Goal: Information Seeking & Learning: Understand process/instructions

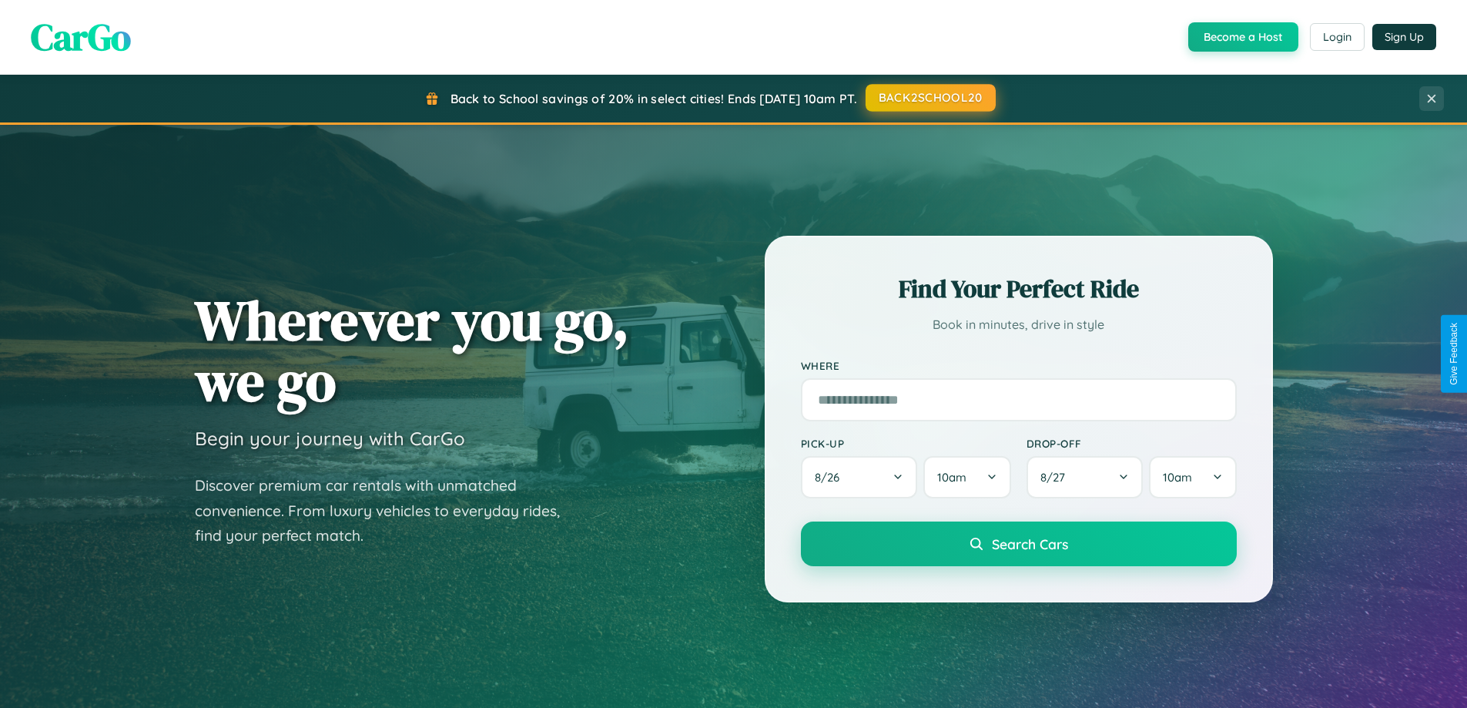
click at [929, 98] on button "BACK2SCHOOL20" at bounding box center [930, 98] width 130 height 28
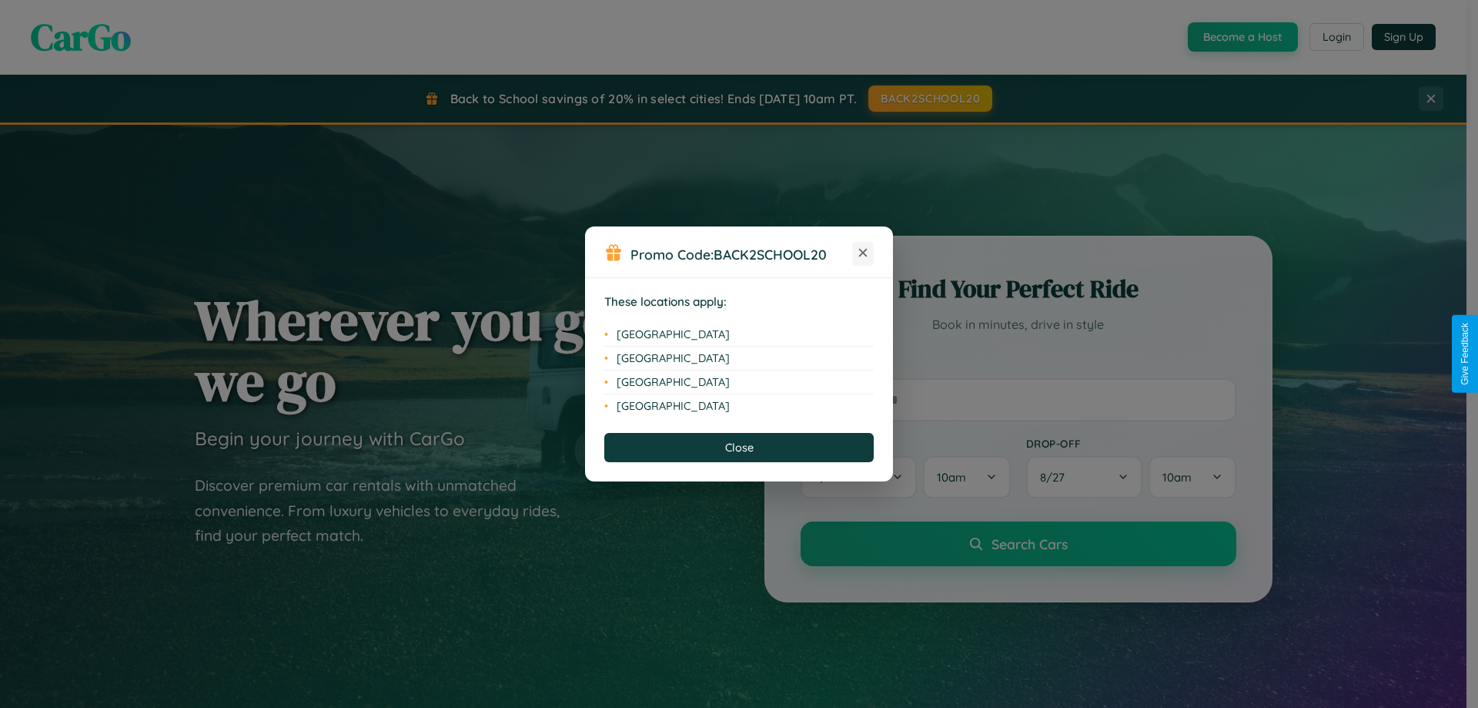
click at [863, 253] on icon at bounding box center [863, 253] width 8 height 8
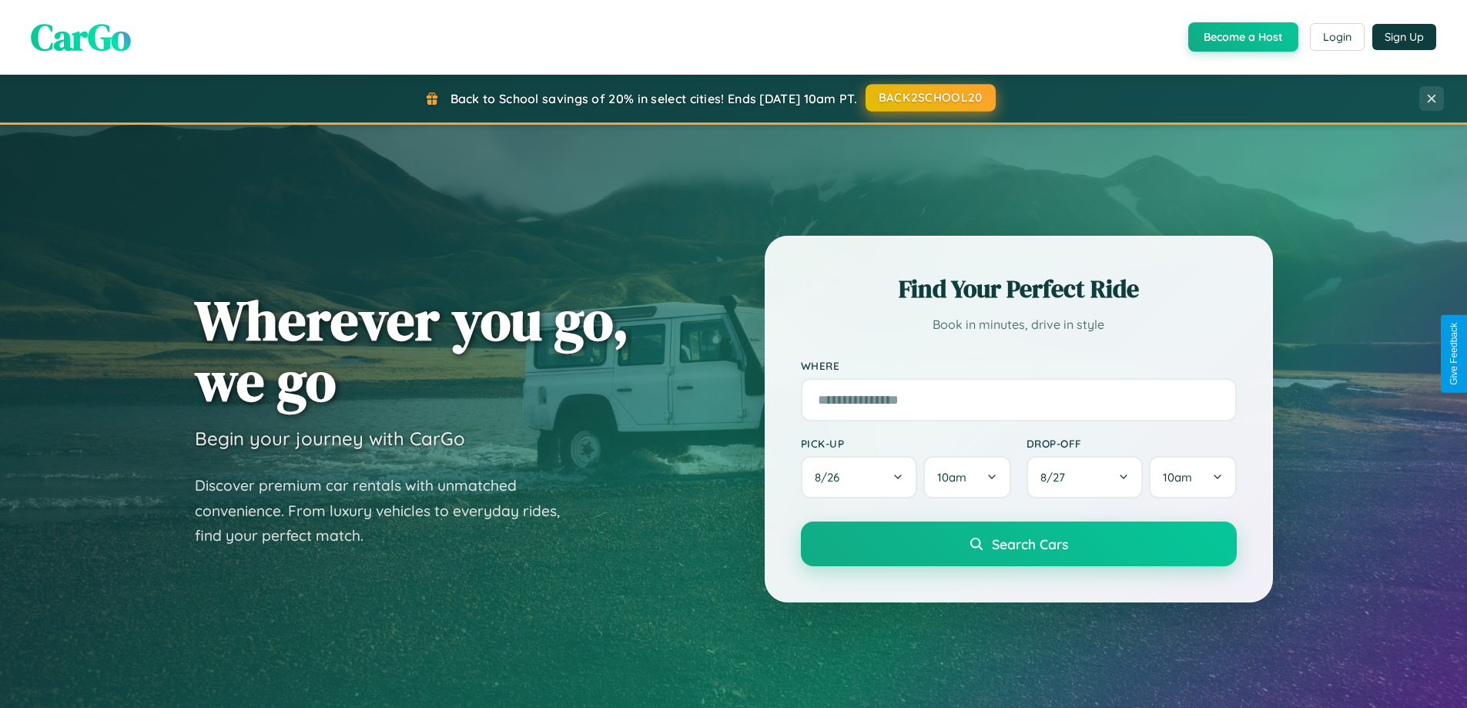
click at [929, 98] on button "BACK2SCHOOL20" at bounding box center [930, 98] width 130 height 28
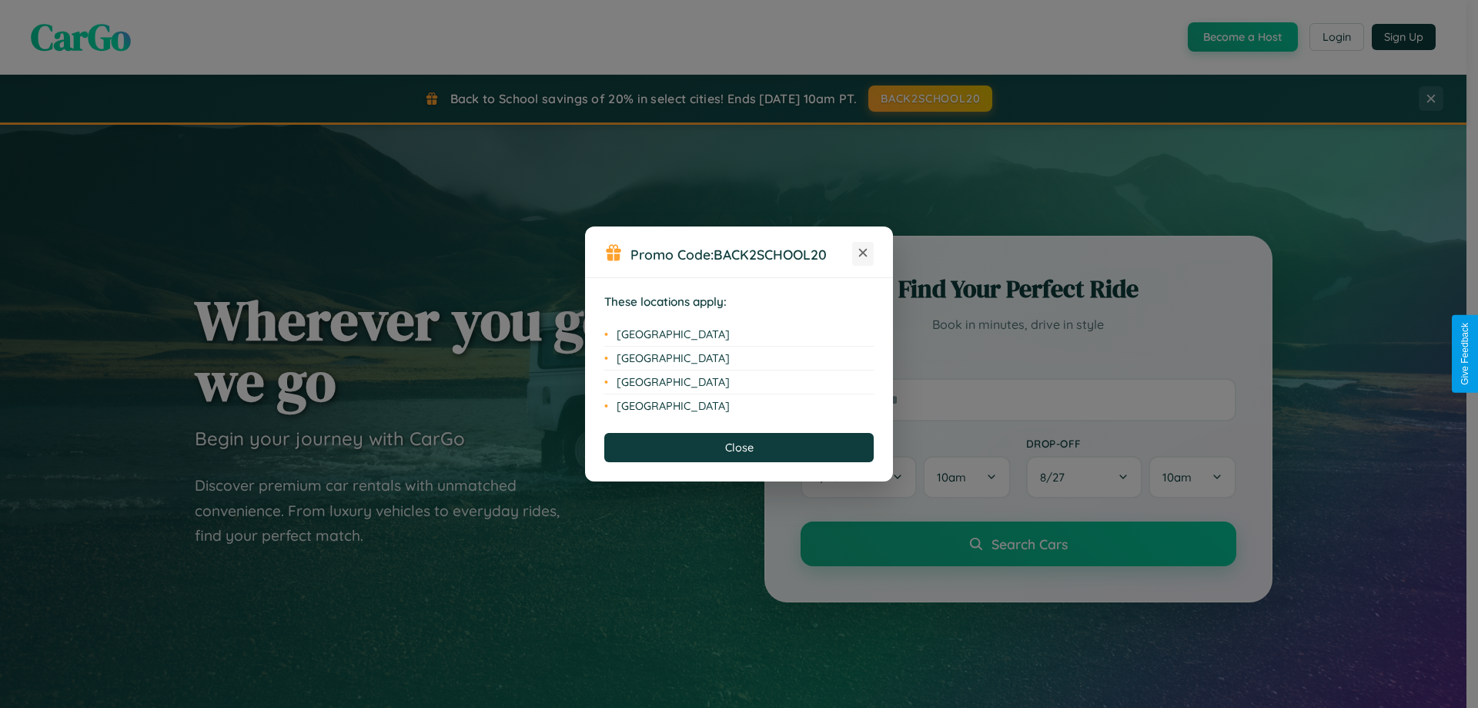
click at [863, 253] on icon at bounding box center [863, 253] width 8 height 8
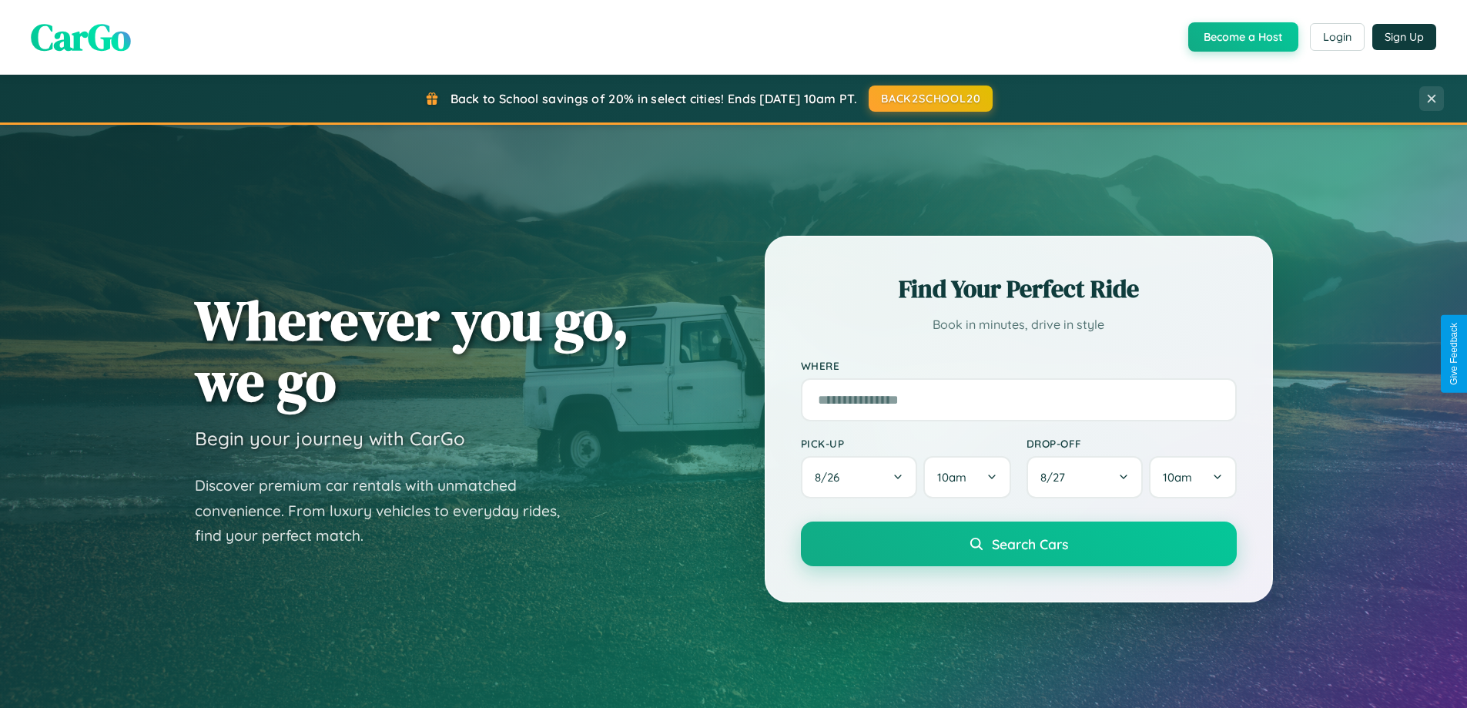
scroll to position [2963, 0]
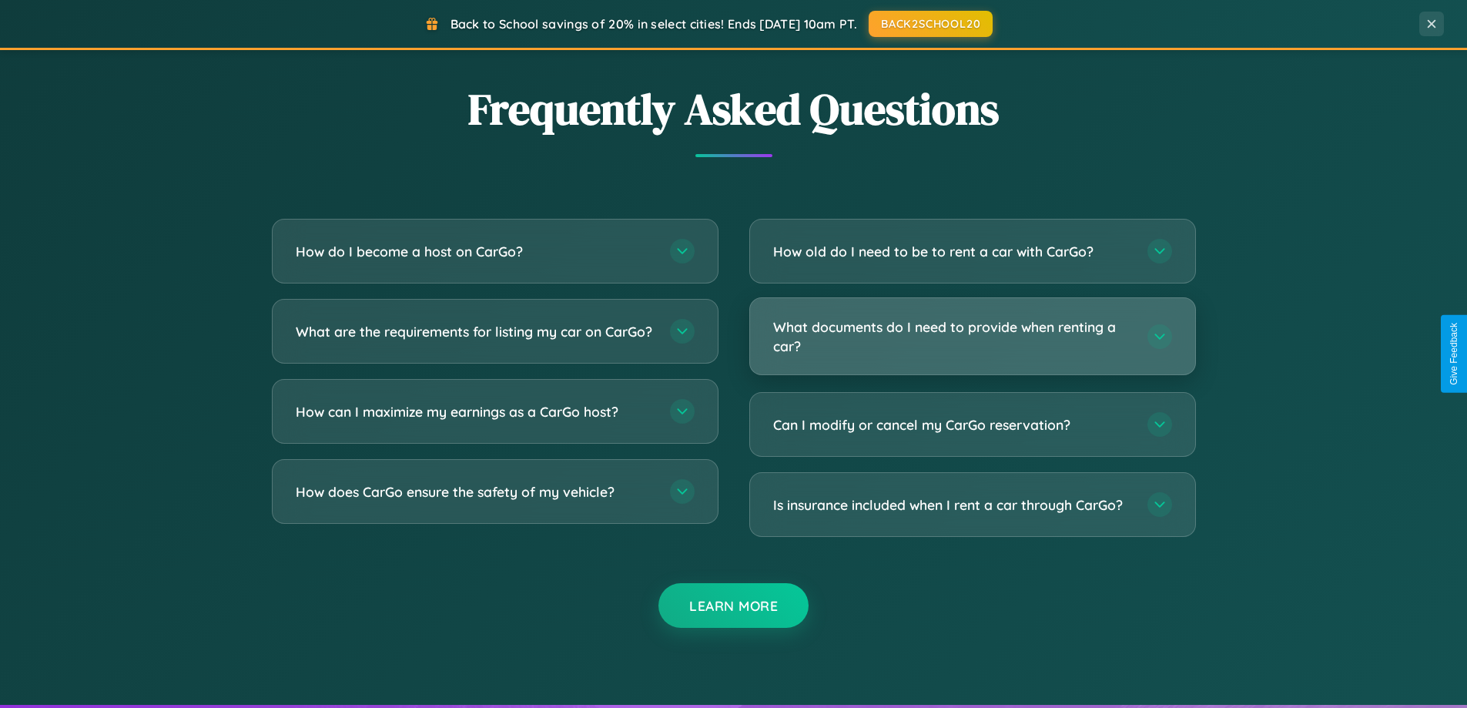
click at [972, 336] on h3 "What documents do I need to provide when renting a car?" at bounding box center [952, 336] width 359 height 38
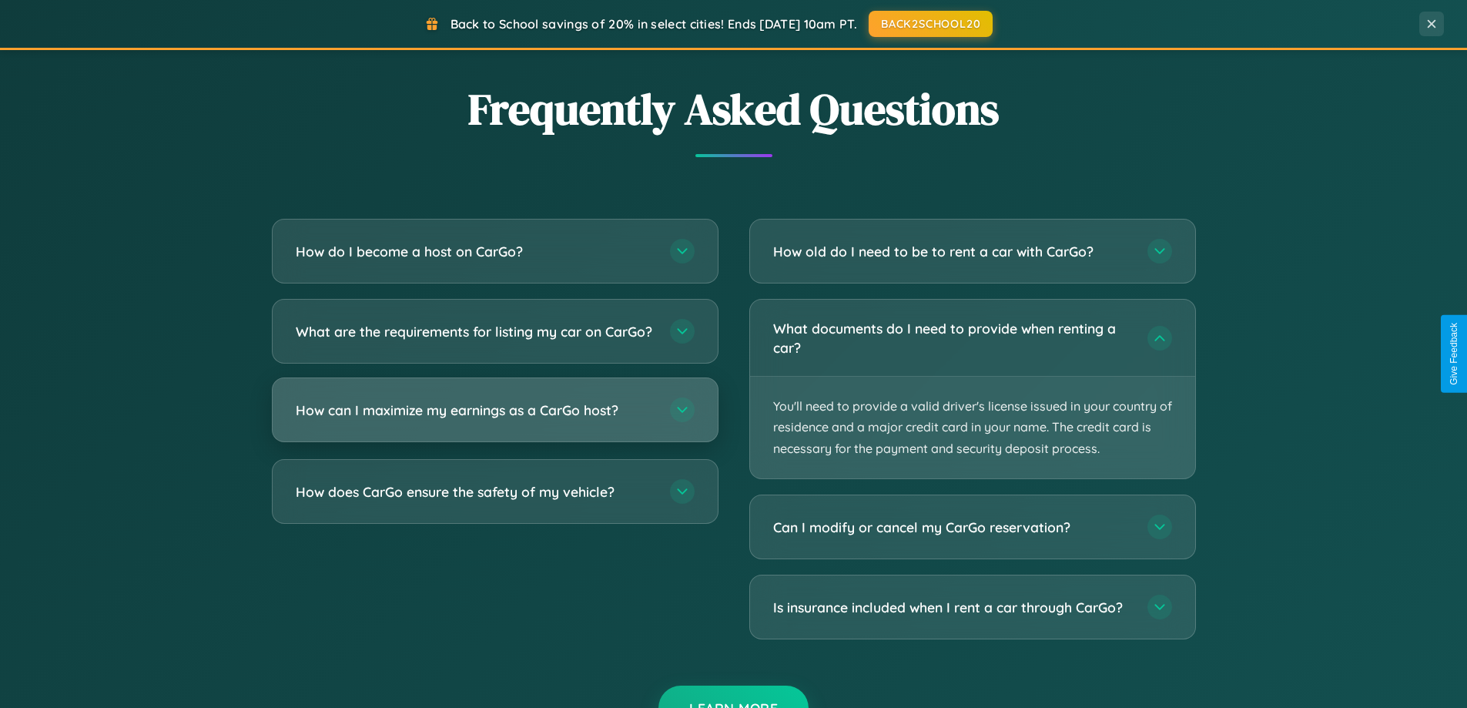
click at [494, 420] on h3 "How can I maximize my earnings as a CarGo host?" at bounding box center [475, 409] width 359 height 19
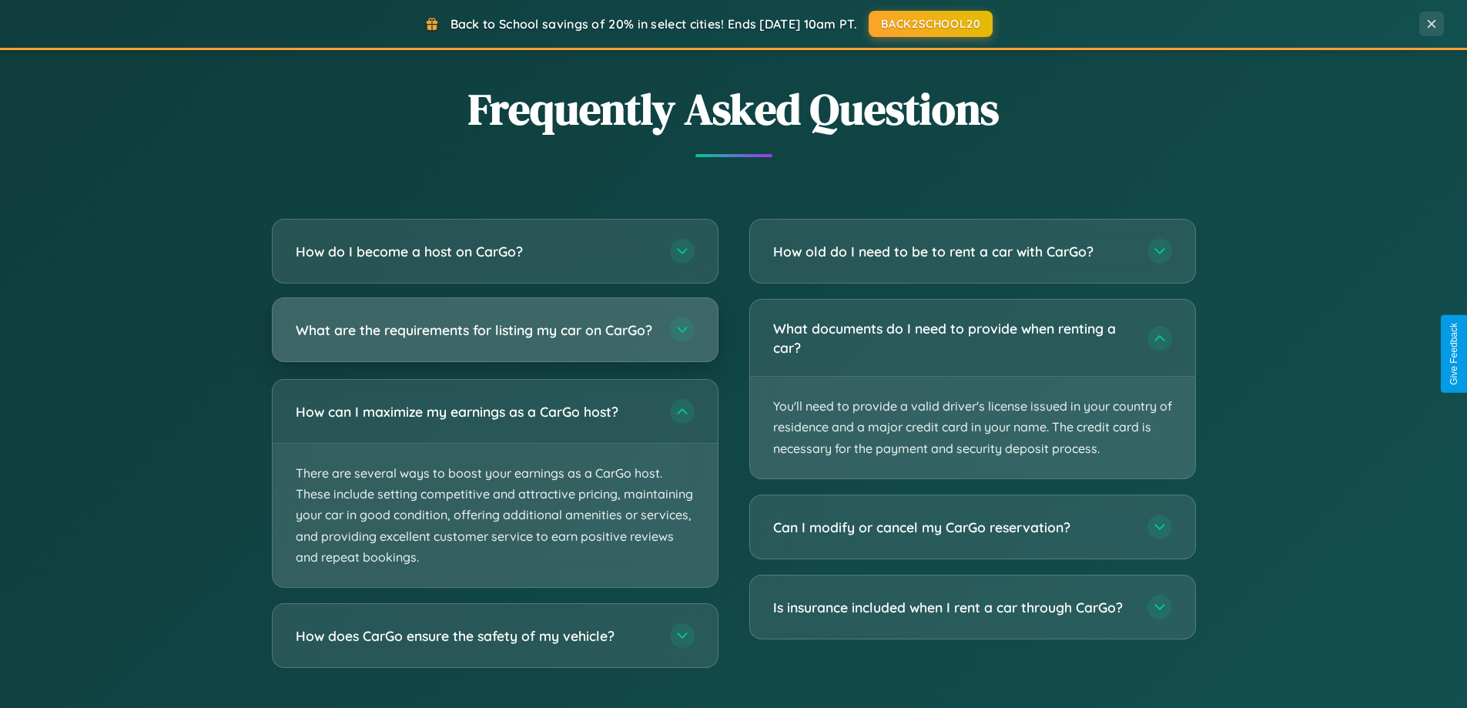
click at [494, 336] on h3 "What are the requirements for listing my car on CarGo?" at bounding box center [475, 329] width 359 height 19
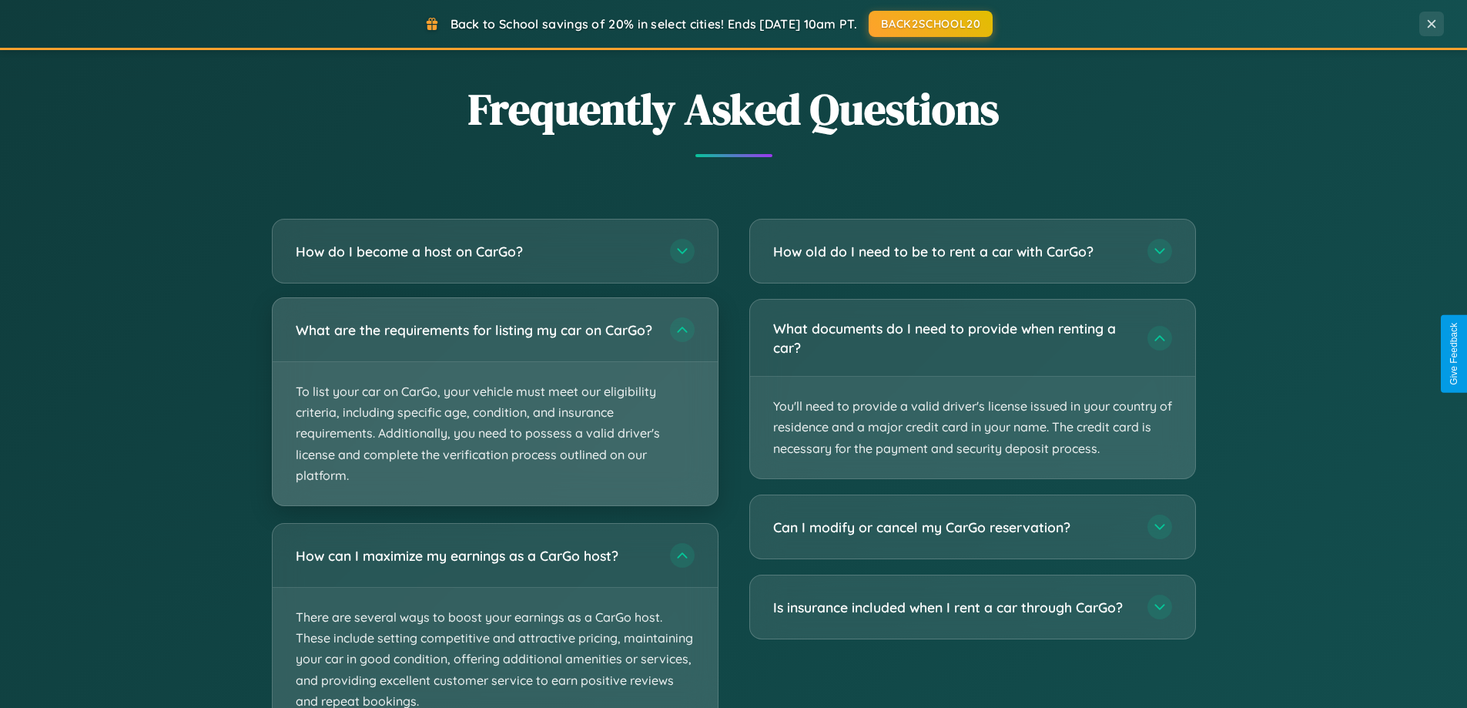
click at [494, 408] on p "To list your car on CarGo, your vehicle must meet our eligibility criteria, inc…" at bounding box center [495, 433] width 445 height 143
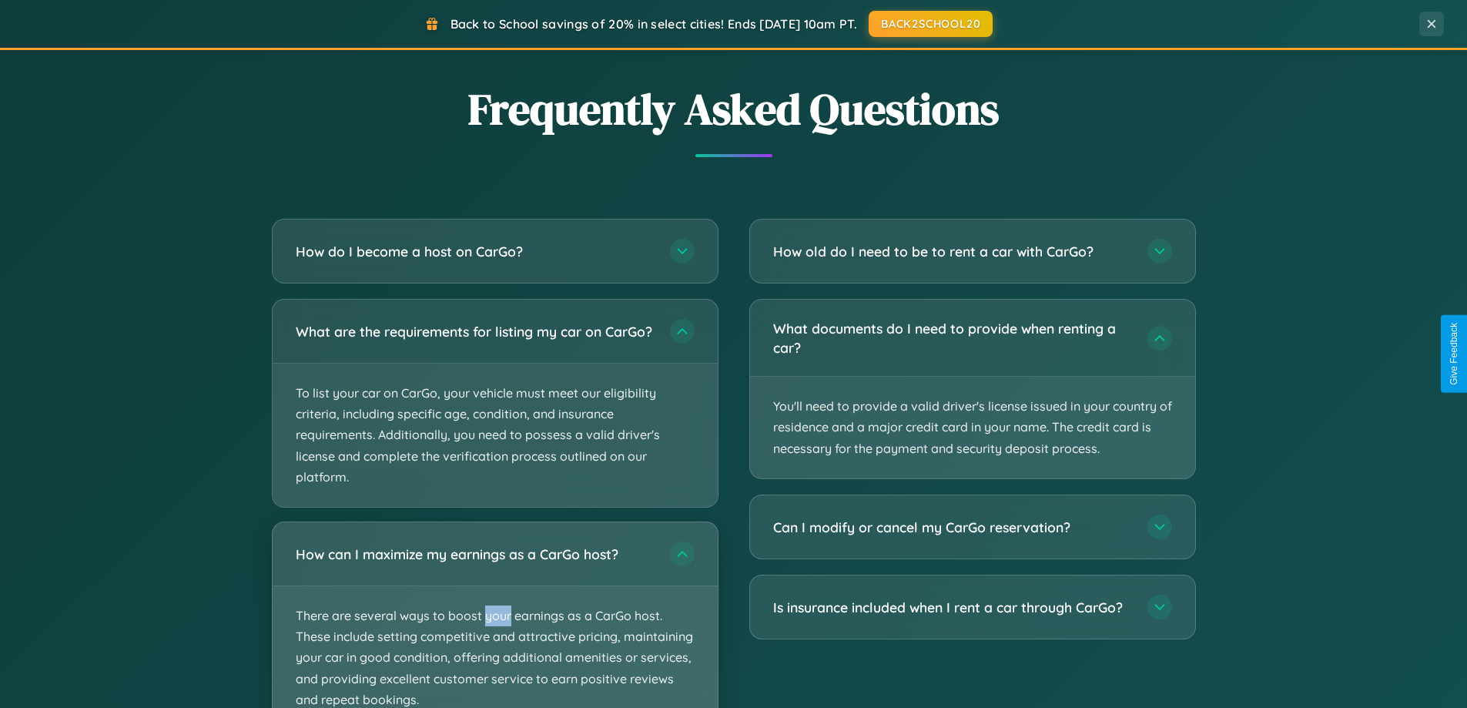
click at [494, 621] on p "There are several ways to boost your earnings as a CarGo host. These include se…" at bounding box center [495, 657] width 445 height 143
